Goal: Task Accomplishment & Management: Use online tool/utility

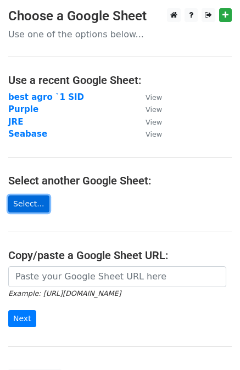
click at [27, 198] on link "Select..." at bounding box center [28, 203] width 41 height 17
click at [26, 212] on main "Choose a Google Sheet Use one of the options below... Use a recent Google Sheet…" at bounding box center [120, 197] width 240 height 378
click at [20, 205] on link "Select..." at bounding box center [28, 203] width 41 height 17
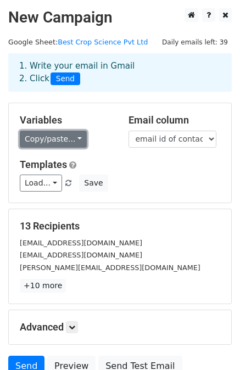
click at [75, 131] on link "Copy/paste..." at bounding box center [53, 139] width 67 height 17
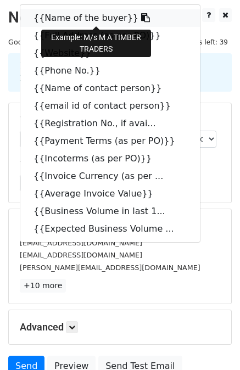
click at [72, 11] on link "{{Name of the buyer}}" at bounding box center [110, 18] width 180 height 18
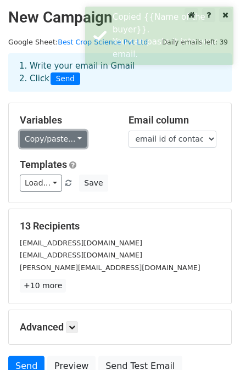
click at [41, 131] on link "Copy/paste..." at bounding box center [53, 139] width 67 height 17
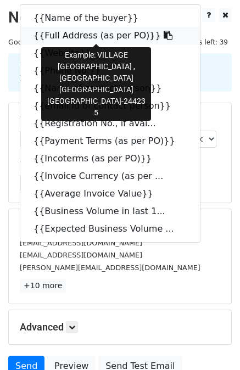
click at [59, 39] on link "{{Full Address (as per PO)}}" at bounding box center [110, 36] width 180 height 18
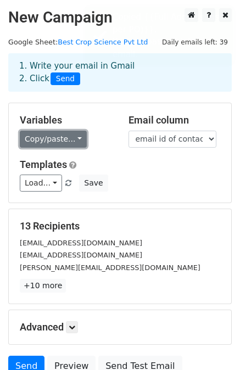
click at [60, 142] on link "Copy/paste..." at bounding box center [53, 139] width 67 height 17
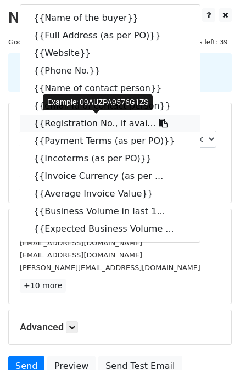
click at [67, 116] on link "{{Registration No., if avai..." at bounding box center [110, 124] width 180 height 18
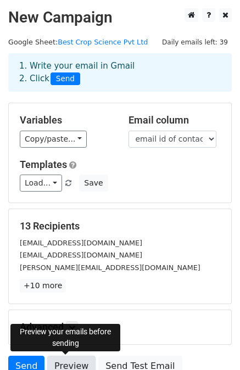
click at [60, 361] on link "Preview" at bounding box center [71, 366] width 48 height 21
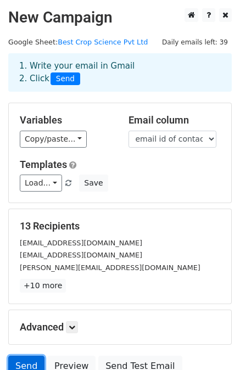
click at [29, 367] on link "Send" at bounding box center [26, 366] width 36 height 21
click at [24, 361] on link "Send" at bounding box center [26, 366] width 36 height 21
